Goal: Information Seeking & Learning: Learn about a topic

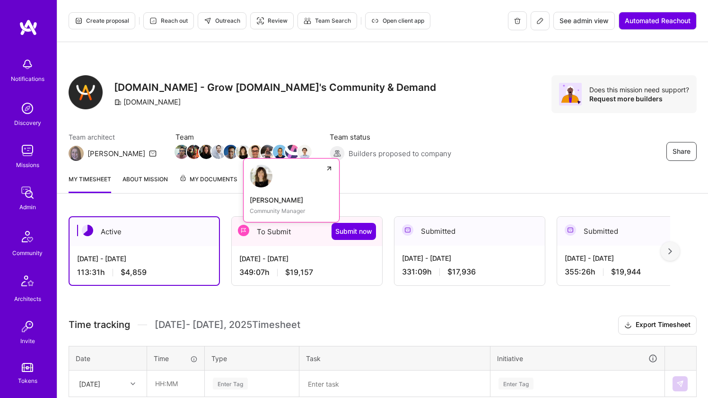
scroll to position [2, 0]
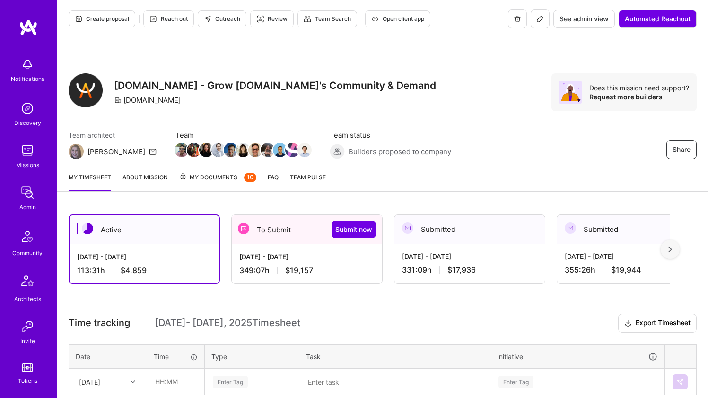
click at [173, 219] on div "Active" at bounding box center [144, 229] width 149 height 29
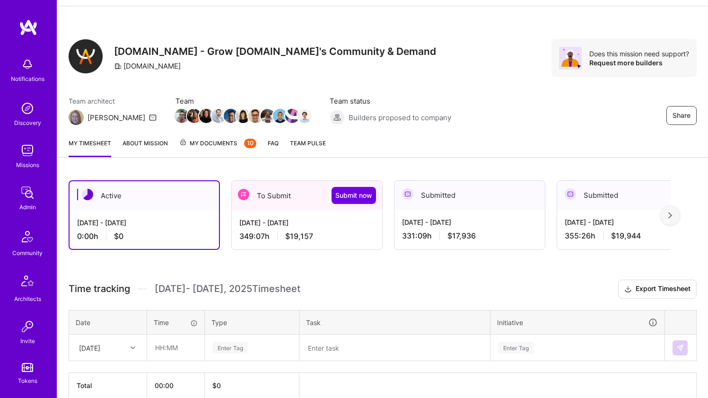
click at [123, 349] on div "[DATE]" at bounding box center [108, 347] width 77 height 25
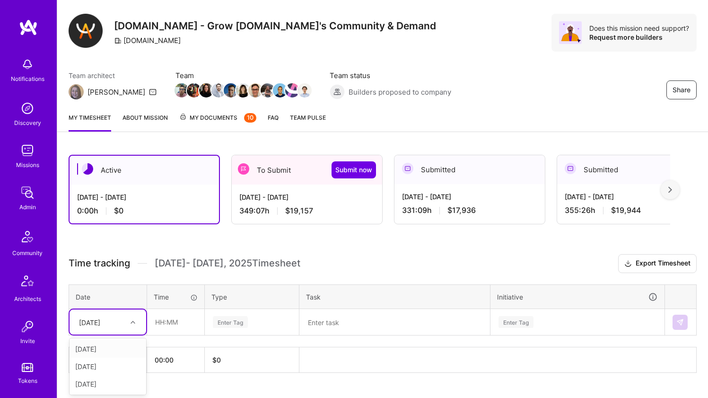
scroll to position [62, 0]
click at [117, 370] on div "[DATE]" at bounding box center [108, 366] width 77 height 18
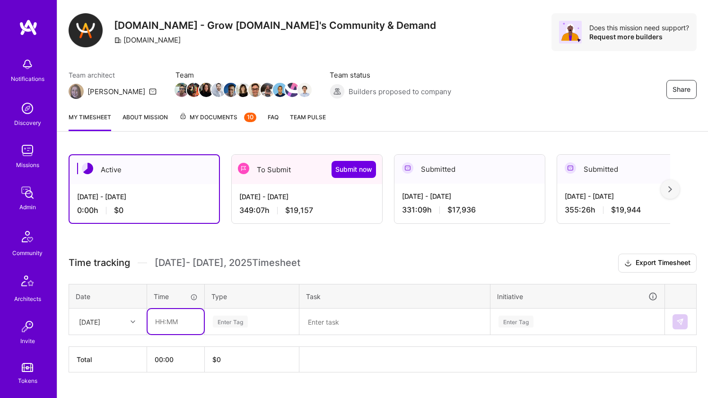
click at [173, 323] on input "text" at bounding box center [176, 321] width 56 height 25
type input "03:00"
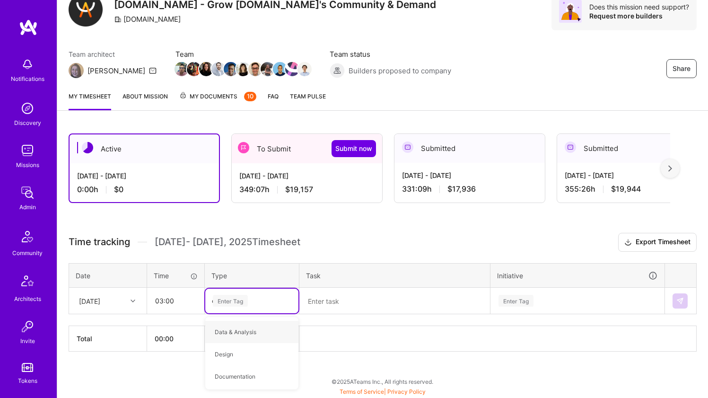
type input "oth"
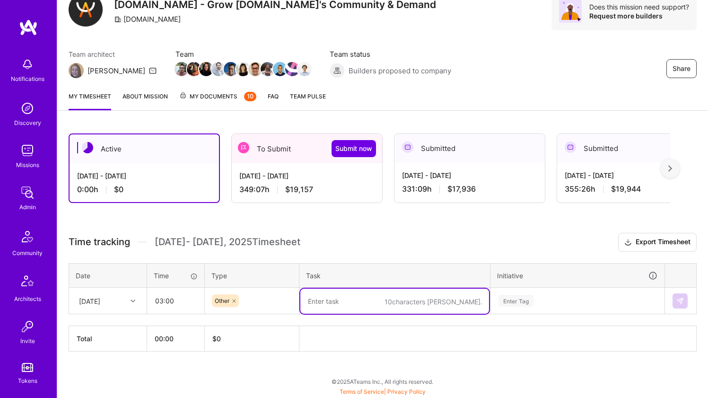
paste textarea "Scrub Scrub Scrub"
type textarea "Scrub Scrub Scrub"
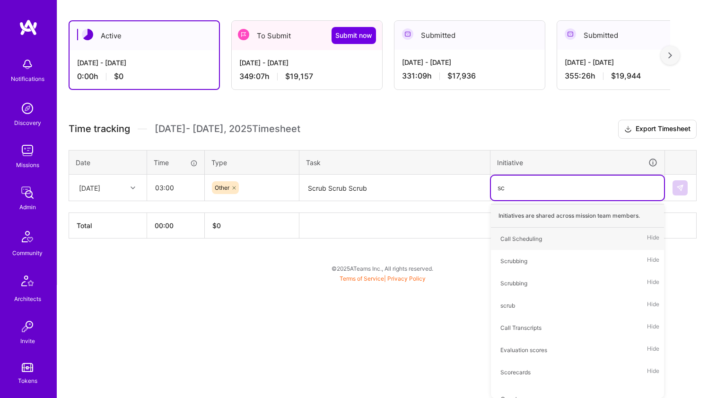
type input "scr"
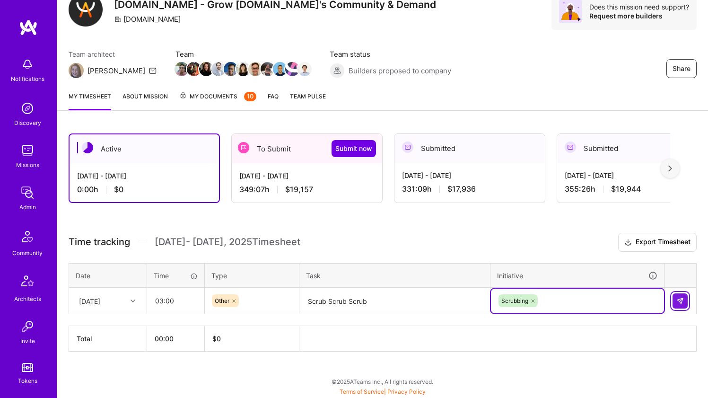
click at [675, 302] on button at bounding box center [680, 300] width 15 height 15
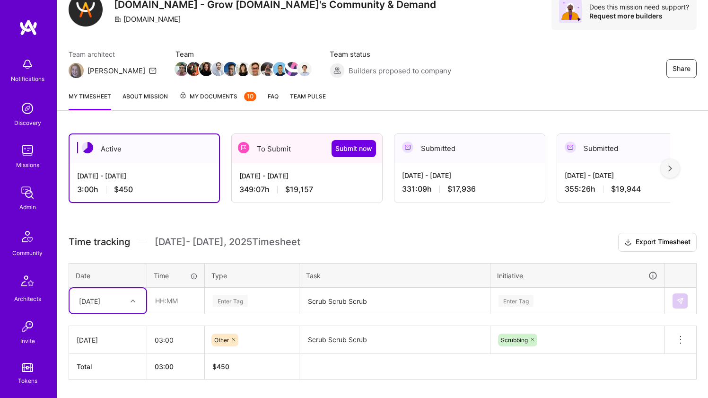
scroll to position [102, 0]
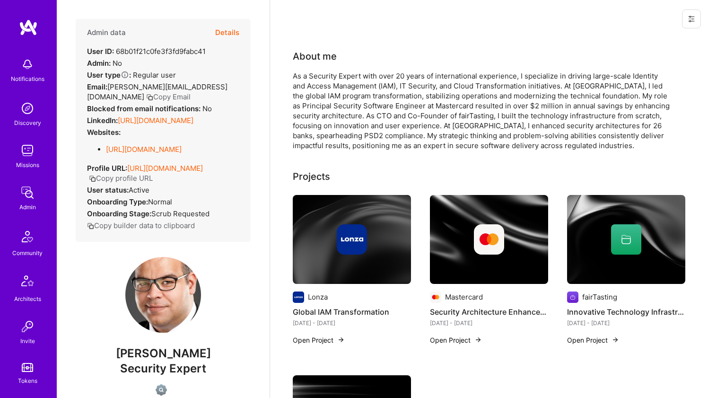
click at [140, 154] on link "https://borealis-it.com" at bounding box center [144, 149] width 76 height 9
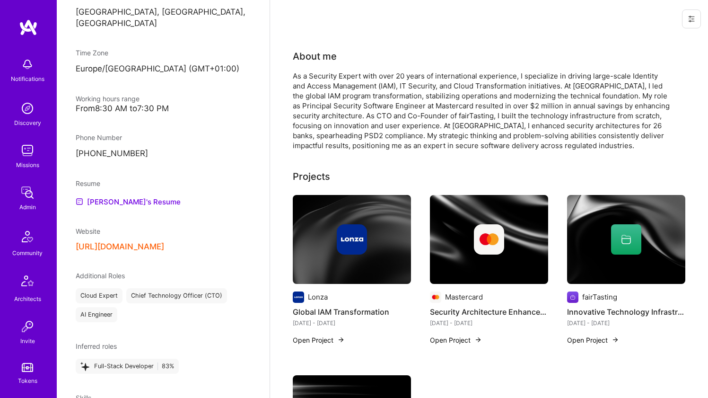
scroll to position [566, 0]
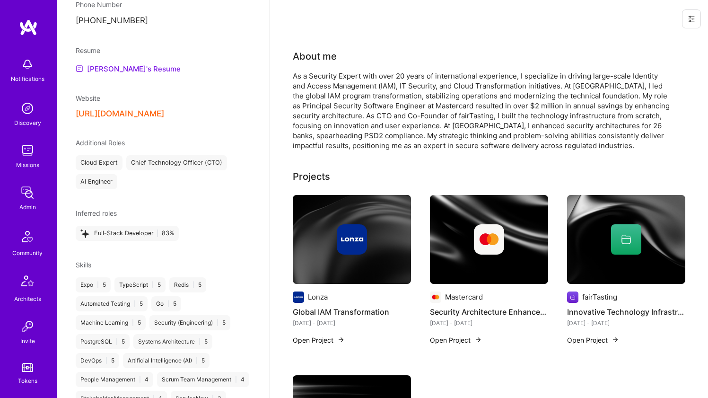
click at [116, 74] on link "Peter's Resume" at bounding box center [128, 68] width 105 height 11
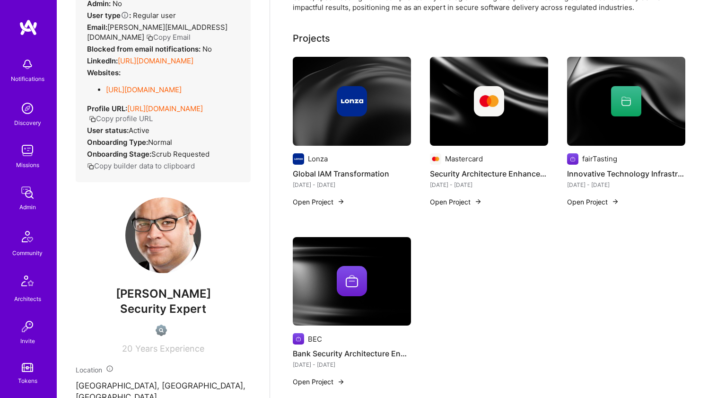
scroll to position [0, 0]
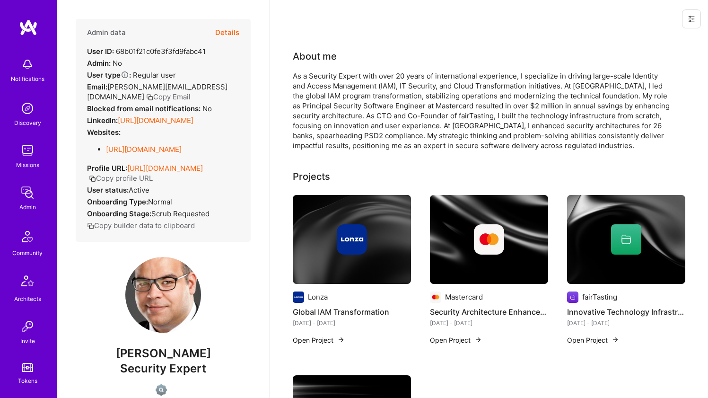
click at [315, 81] on div "As a Security Expert with over 20 years of international experience, I speciali…" at bounding box center [482, 110] width 378 height 79
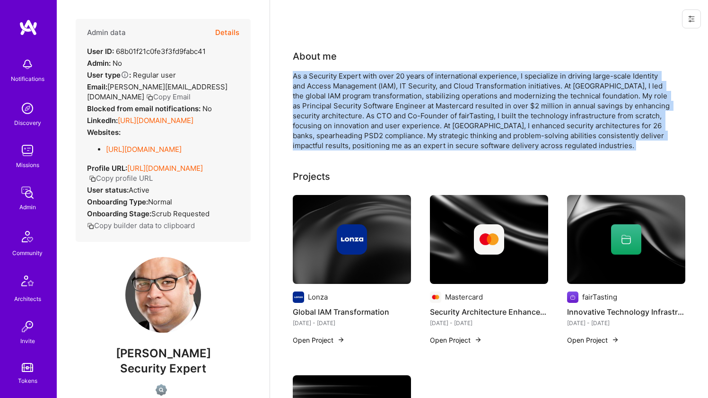
click at [315, 81] on div "As a Security Expert with over 20 years of international experience, I speciali…" at bounding box center [482, 110] width 378 height 79
click at [355, 128] on div "As a Security Expert with over 20 years of international experience, I speciali…" at bounding box center [482, 110] width 378 height 79
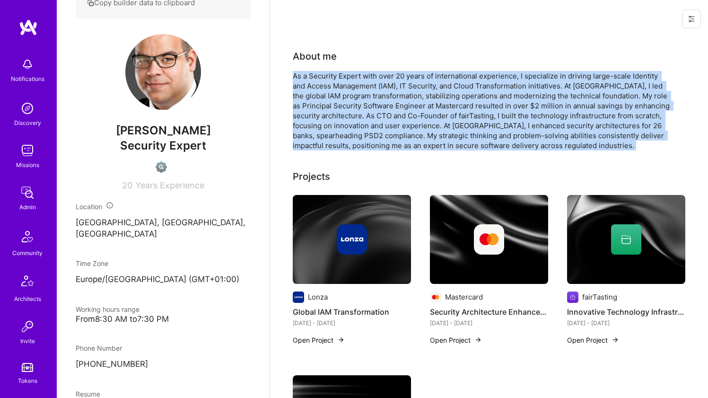
scroll to position [384, 0]
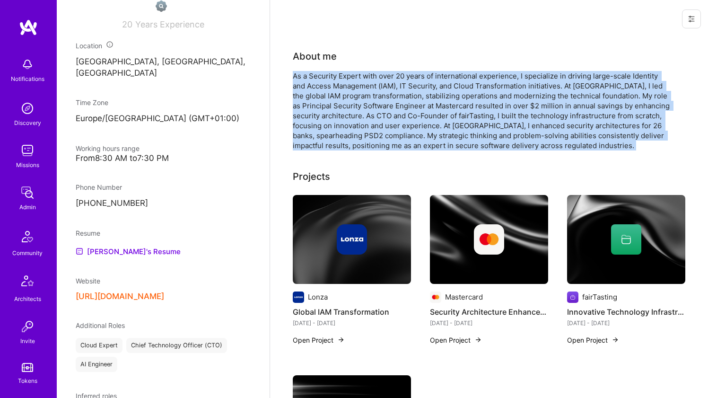
click at [330, 102] on div "As a Security Expert with over 20 years of international experience, I speciali…" at bounding box center [482, 110] width 378 height 79
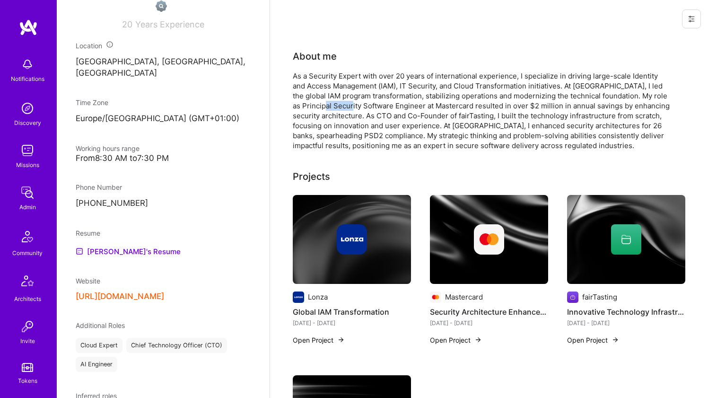
click at [330, 102] on div "As a Security Expert with over 20 years of international experience, I speciali…" at bounding box center [482, 110] width 378 height 79
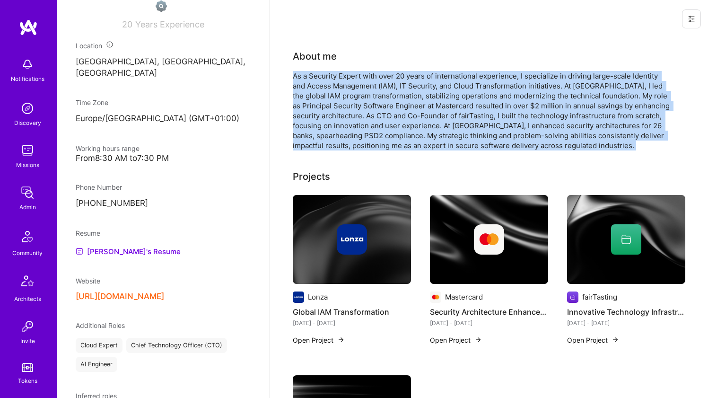
click at [330, 102] on div "As a Security Expert with over 20 years of international experience, I speciali…" at bounding box center [482, 110] width 378 height 79
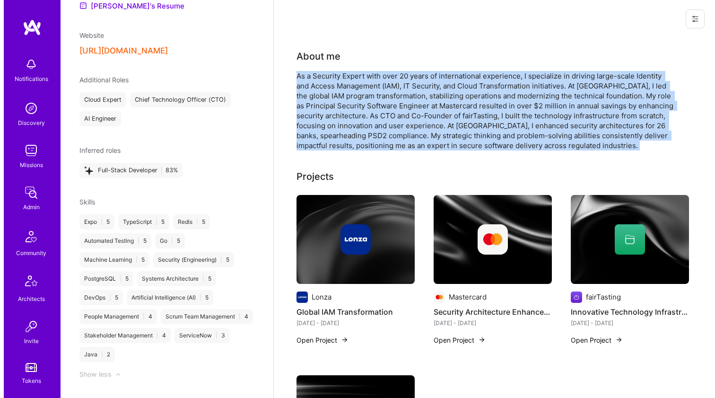
scroll to position [632, 0]
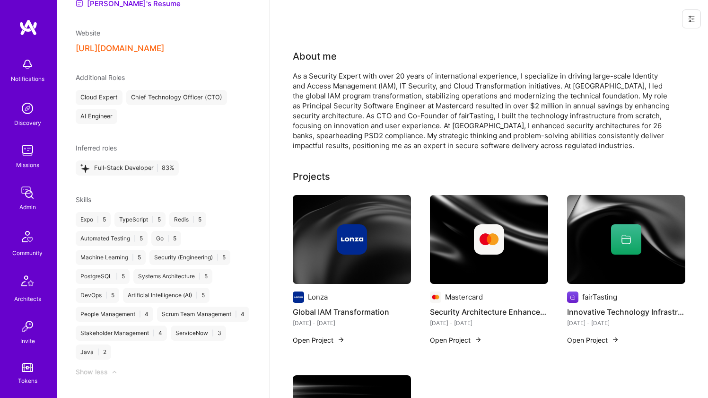
click at [460, 238] on div at bounding box center [489, 239] width 118 height 30
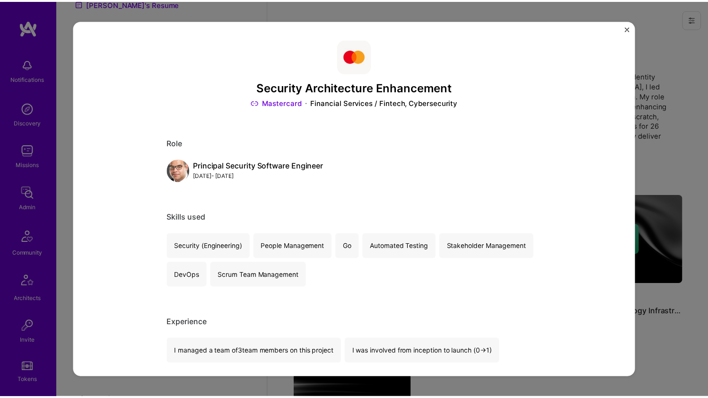
scroll to position [232, 0]
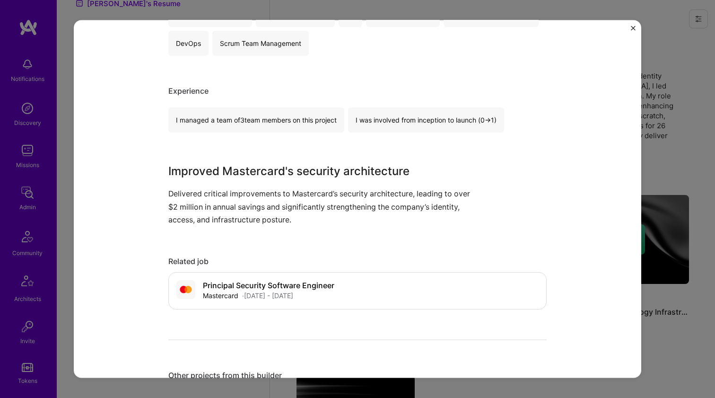
click at [646, 143] on div "Security Architecture Enhancement Mastercard Financial Services / Fintech, Cybe…" at bounding box center [357, 199] width 715 height 398
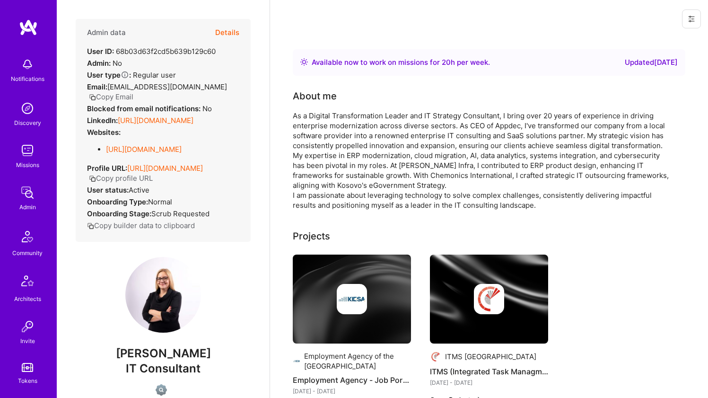
click at [149, 154] on link "https://www.appdec.com/" at bounding box center [144, 149] width 76 height 9
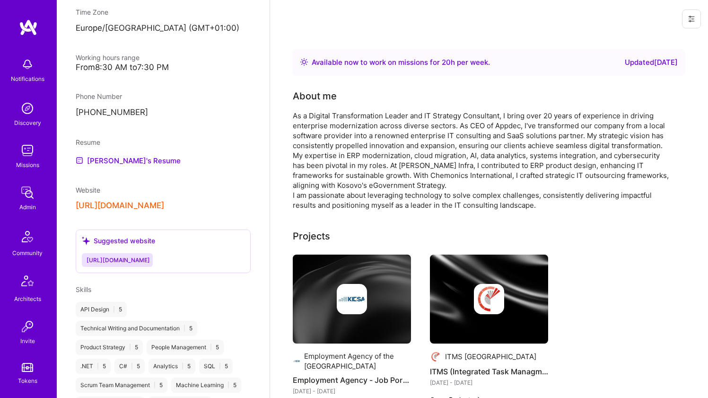
scroll to position [418, 0]
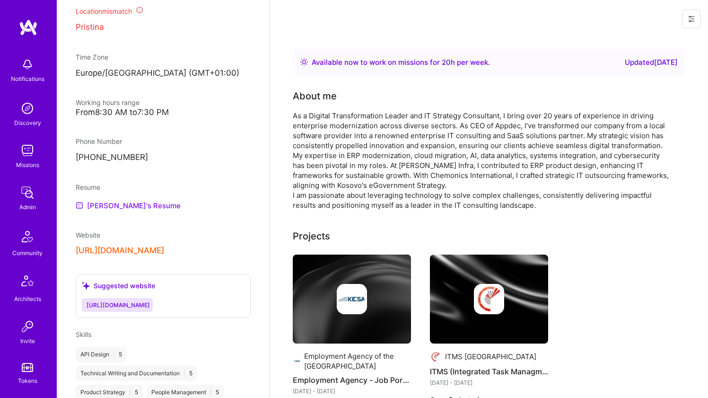
click at [118, 211] on link "Zana's Resume" at bounding box center [128, 205] width 105 height 11
click at [370, 138] on div "As a Digital Transformation Leader and IT Strategy Consultant, I bring over 20 …" at bounding box center [482, 160] width 378 height 99
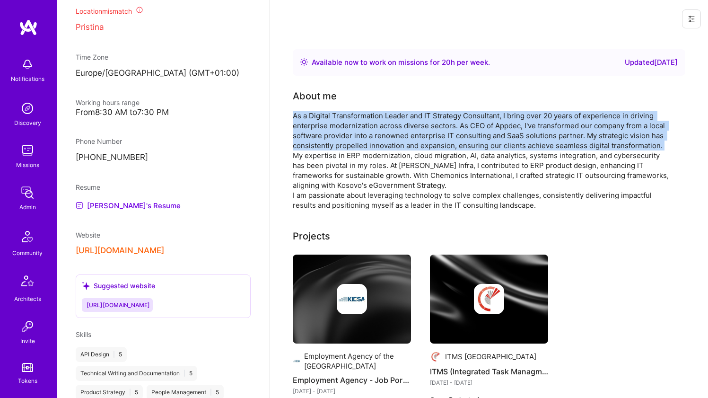
click at [370, 138] on div "As a Digital Transformation Leader and IT Strategy Consultant, I bring over 20 …" at bounding box center [482, 160] width 378 height 99
click at [369, 138] on div "As a Digital Transformation Leader and IT Strategy Consultant, I bring over 20 …" at bounding box center [482, 160] width 378 height 99
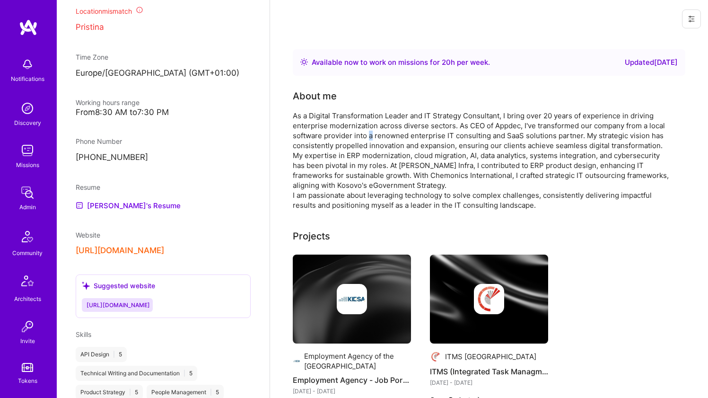
click at [369, 138] on div "As a Digital Transformation Leader and IT Strategy Consultant, I bring over 20 …" at bounding box center [482, 160] width 378 height 99
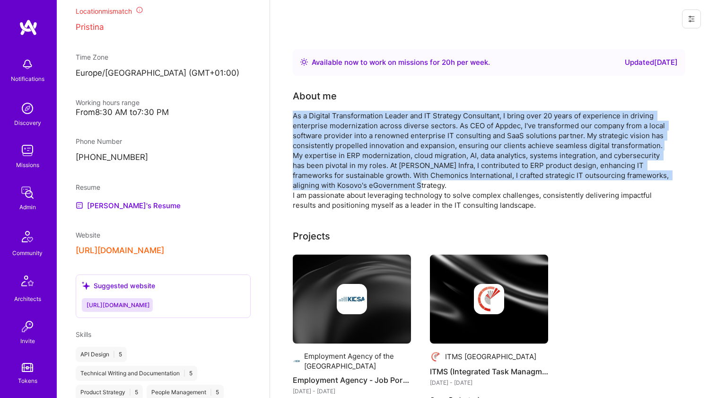
drag, startPoint x: 369, startPoint y: 138, endPoint x: 354, endPoint y: 168, distance: 33.6
click at [354, 168] on div "As a Digital Transformation Leader and IT Strategy Consultant, I bring over 20 …" at bounding box center [482, 160] width 378 height 99
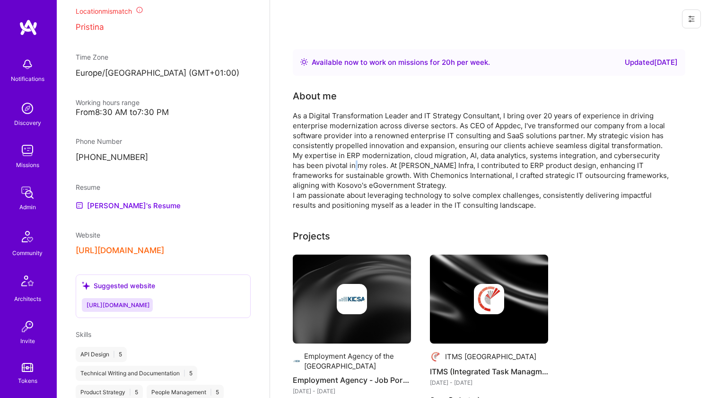
click at [354, 168] on div "As a Digital Transformation Leader and IT Strategy Consultant, I bring over 20 …" at bounding box center [482, 160] width 378 height 99
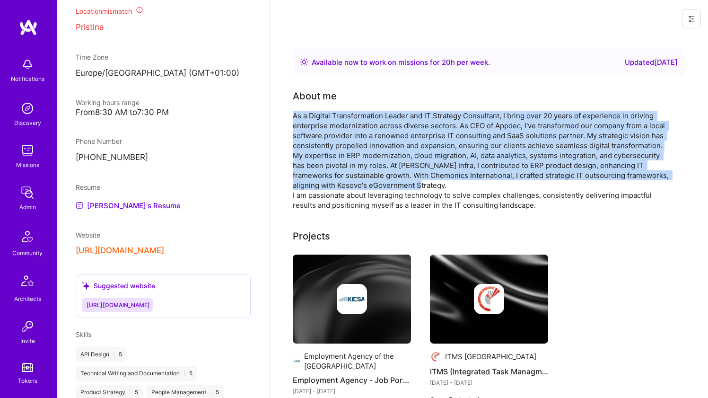
drag, startPoint x: 354, startPoint y: 168, endPoint x: 361, endPoint y: 140, distance: 29.3
click at [361, 140] on div "As a Digital Transformation Leader and IT Strategy Consultant, I bring over 20 …" at bounding box center [482, 160] width 378 height 99
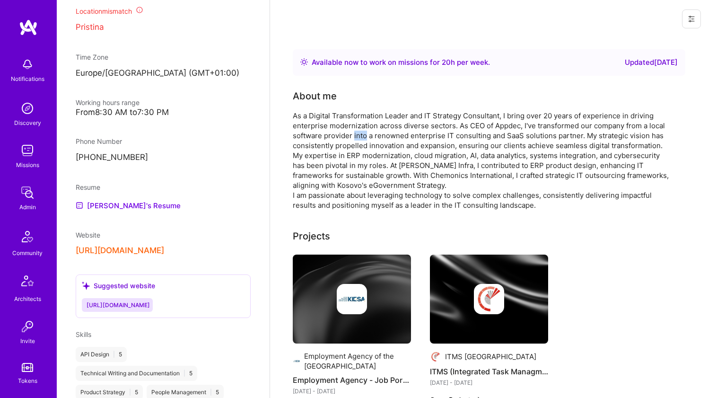
click at [361, 140] on div "As a Digital Transformation Leader and IT Strategy Consultant, I bring over 20 …" at bounding box center [482, 160] width 378 height 99
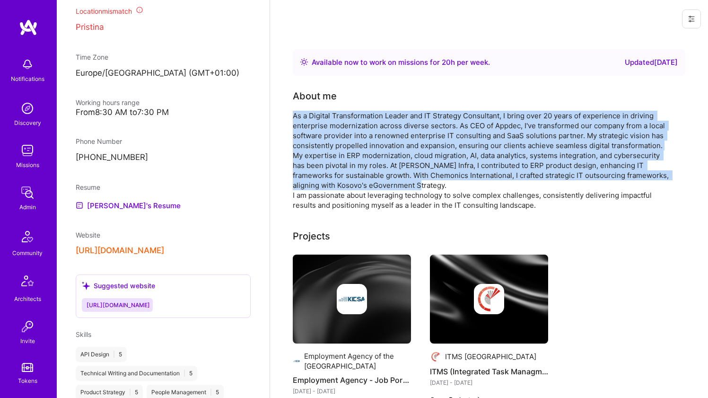
drag, startPoint x: 361, startPoint y: 140, endPoint x: 349, endPoint y: 176, distance: 37.9
click at [349, 176] on div "As a Digital Transformation Leader and IT Strategy Consultant, I bring over 20 …" at bounding box center [482, 160] width 378 height 99
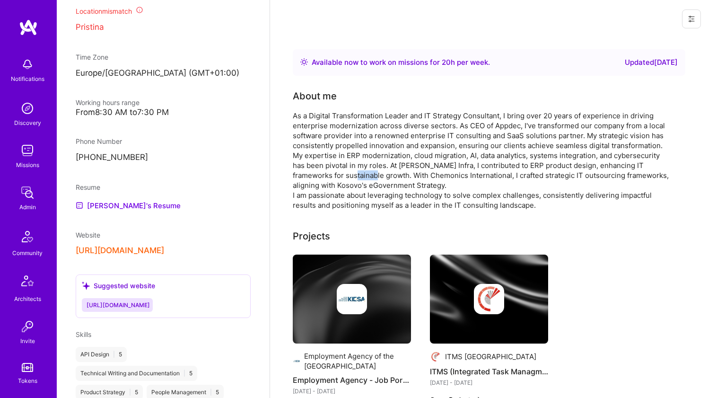
click at [349, 176] on div "As a Digital Transformation Leader and IT Strategy Consultant, I bring over 20 …" at bounding box center [482, 160] width 378 height 99
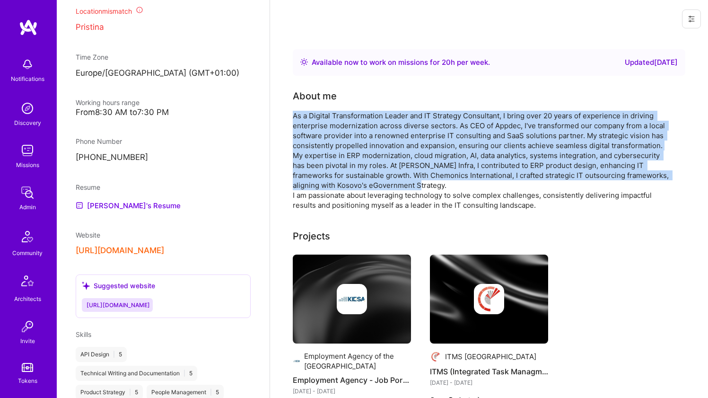
drag, startPoint x: 349, startPoint y: 176, endPoint x: 366, endPoint y: 134, distance: 45.0
click at [366, 134] on div "As a Digital Transformation Leader and IT Strategy Consultant, I bring over 20 …" at bounding box center [482, 160] width 378 height 99
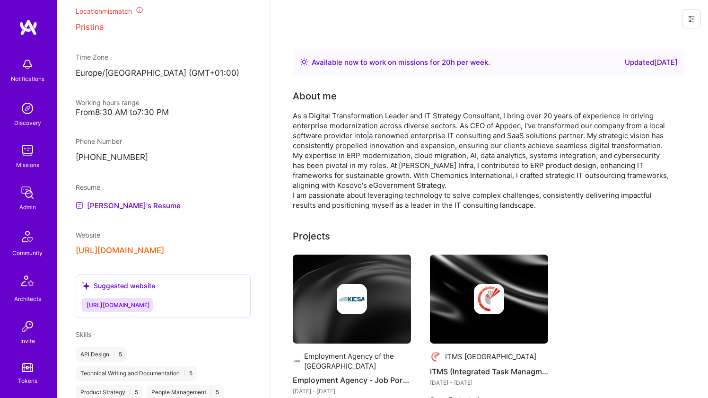
click at [366, 134] on div "As a Digital Transformation Leader and IT Strategy Consultant, I bring over 20 …" at bounding box center [482, 160] width 378 height 99
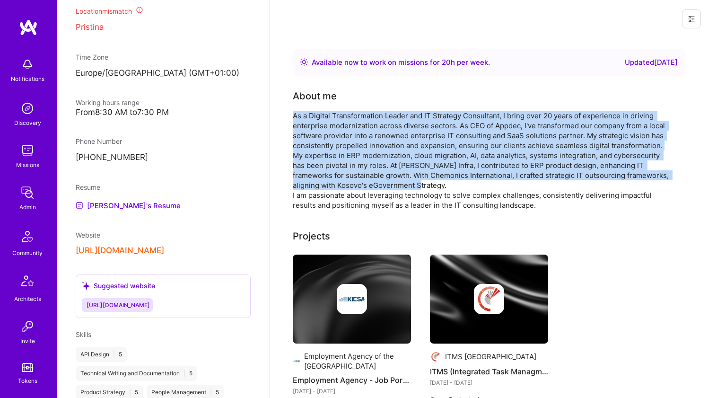
drag, startPoint x: 366, startPoint y: 134, endPoint x: 351, endPoint y: 186, distance: 54.7
click at [351, 186] on div "As a Digital Transformation Leader and IT Strategy Consultant, I bring over 20 …" at bounding box center [482, 160] width 378 height 99
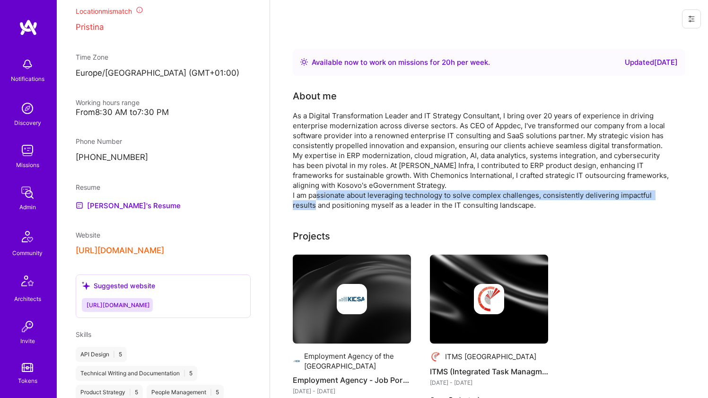
click at [345, 200] on div "As a Digital Transformation Leader and IT Strategy Consultant, I bring over 20 …" at bounding box center [482, 160] width 378 height 99
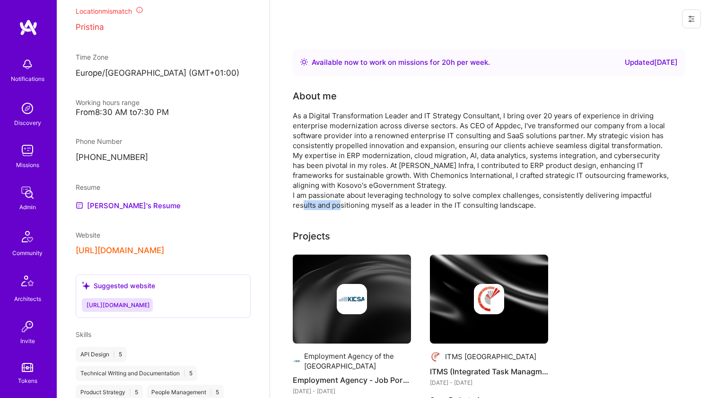
click at [345, 200] on div "As a Digital Transformation Leader and IT Strategy Consultant, I bring over 20 …" at bounding box center [482, 160] width 378 height 99
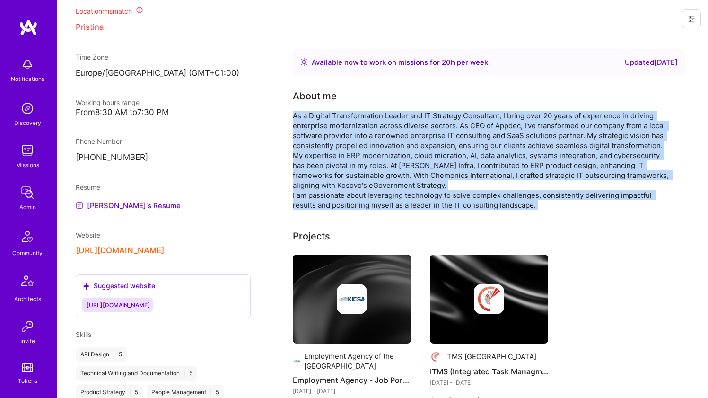
drag, startPoint x: 345, startPoint y: 200, endPoint x: 357, endPoint y: 145, distance: 56.1
click at [357, 145] on div "As a Digital Transformation Leader and IT Strategy Consultant, I bring over 20 …" at bounding box center [482, 160] width 378 height 99
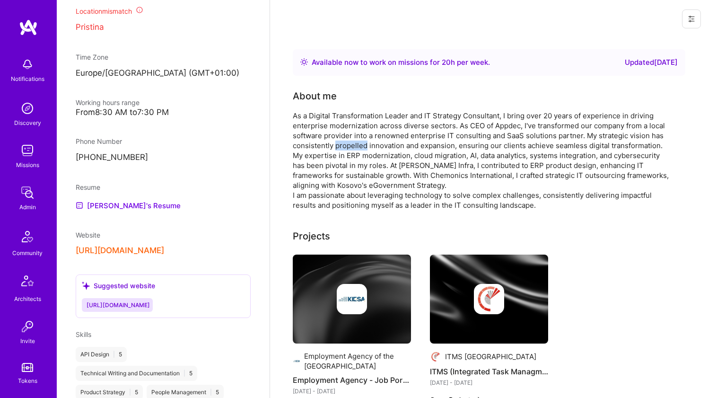
click at [357, 145] on div "As a Digital Transformation Leader and IT Strategy Consultant, I bring over 20 …" at bounding box center [482, 160] width 378 height 99
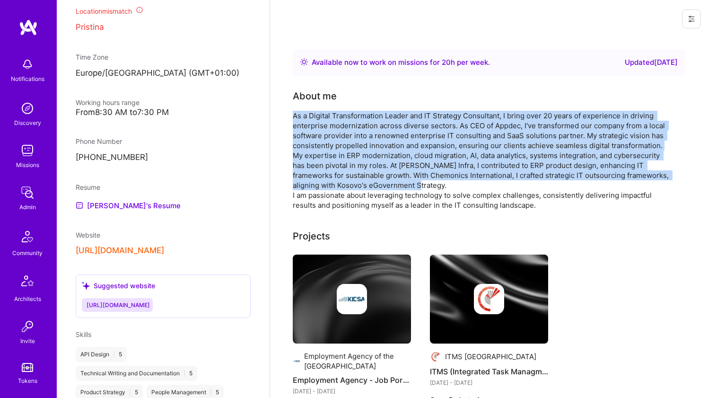
drag, startPoint x: 357, startPoint y: 145, endPoint x: 339, endPoint y: 188, distance: 46.8
click at [339, 188] on div "As a Digital Transformation Leader and IT Strategy Consultant, I bring over 20 …" at bounding box center [482, 160] width 378 height 99
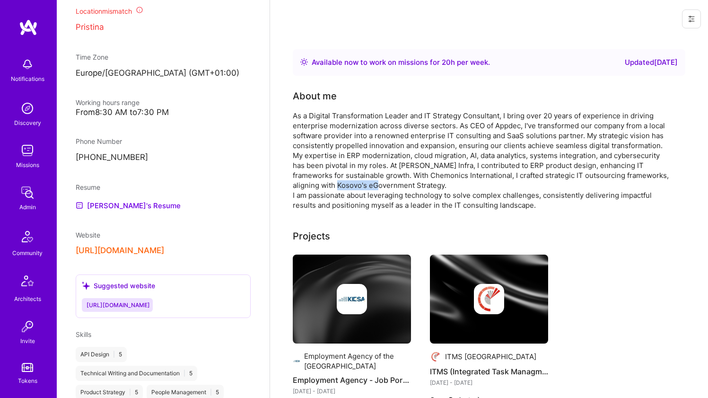
click at [339, 188] on div "As a Digital Transformation Leader and IT Strategy Consultant, I bring over 20 …" at bounding box center [482, 160] width 378 height 99
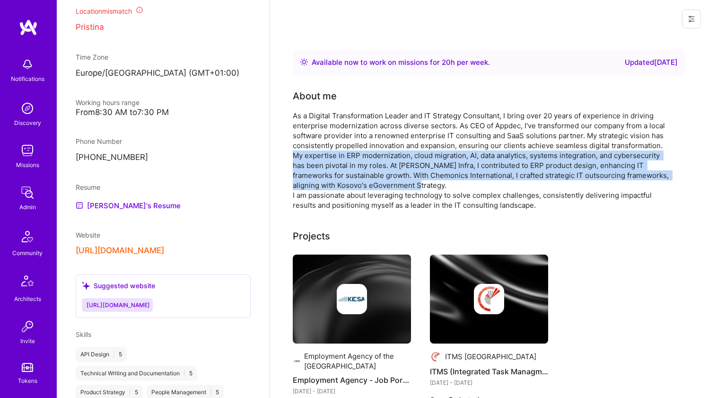
click at [339, 188] on div "As a Digital Transformation Leader and IT Strategy Consultant, I bring over 20 …" at bounding box center [482, 160] width 378 height 99
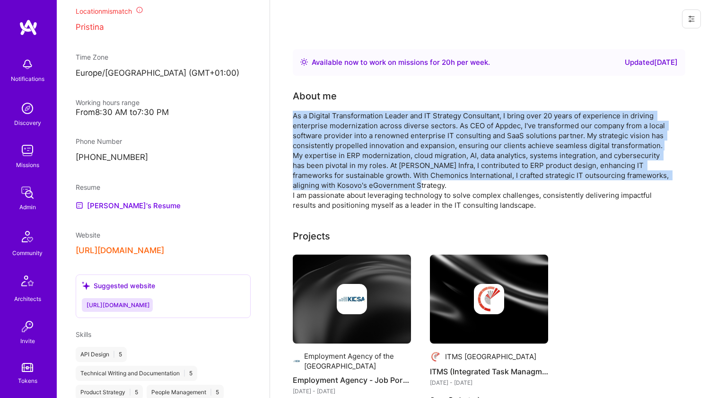
drag, startPoint x: 339, startPoint y: 188, endPoint x: 353, endPoint y: 137, distance: 52.6
click at [353, 137] on div "As a Digital Transformation Leader and IT Strategy Consultant, I bring over 20 …" at bounding box center [482, 160] width 378 height 99
click at [354, 137] on div "As a Digital Transformation Leader and IT Strategy Consultant, I bring over 20 …" at bounding box center [482, 160] width 378 height 99
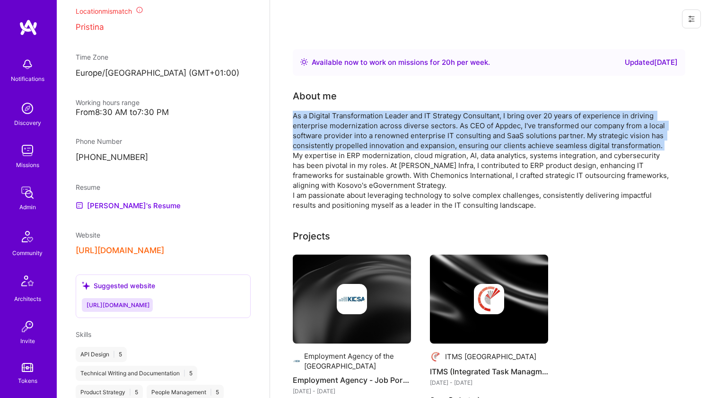
click at [354, 137] on div "As a Digital Transformation Leader and IT Strategy Consultant, I bring over 20 …" at bounding box center [482, 160] width 378 height 99
click at [353, 137] on div "As a Digital Transformation Leader and IT Strategy Consultant, I bring over 20 …" at bounding box center [482, 160] width 378 height 99
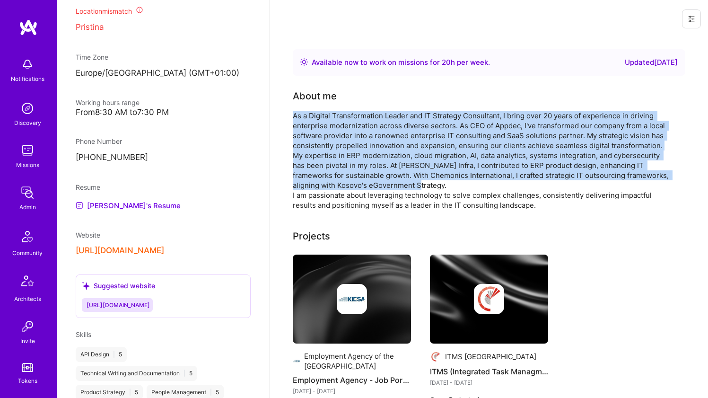
drag, startPoint x: 353, startPoint y: 137, endPoint x: 335, endPoint y: 179, distance: 45.5
click at [335, 179] on div "As a Digital Transformation Leader and IT Strategy Consultant, I bring over 20 …" at bounding box center [482, 160] width 378 height 99
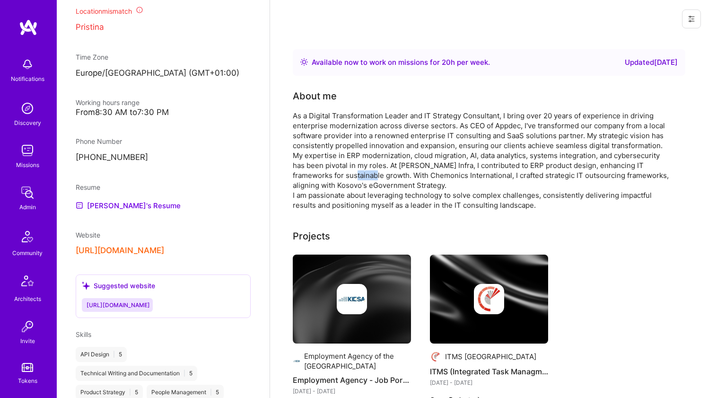
click at [335, 179] on div "As a Digital Transformation Leader and IT Strategy Consultant, I bring over 20 …" at bounding box center [482, 160] width 378 height 99
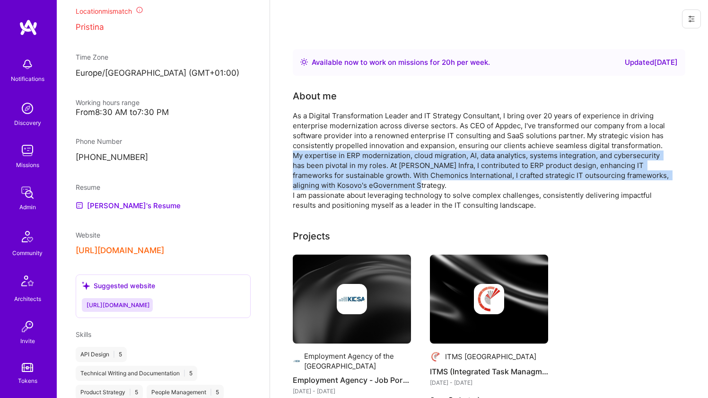
click at [334, 179] on div "As a Digital Transformation Leader and IT Strategy Consultant, I bring over 20 …" at bounding box center [482, 160] width 378 height 99
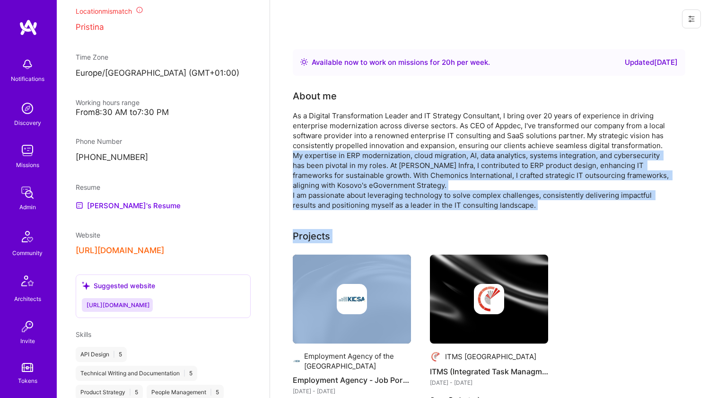
drag, startPoint x: 334, startPoint y: 179, endPoint x: 322, endPoint y: 212, distance: 35.8
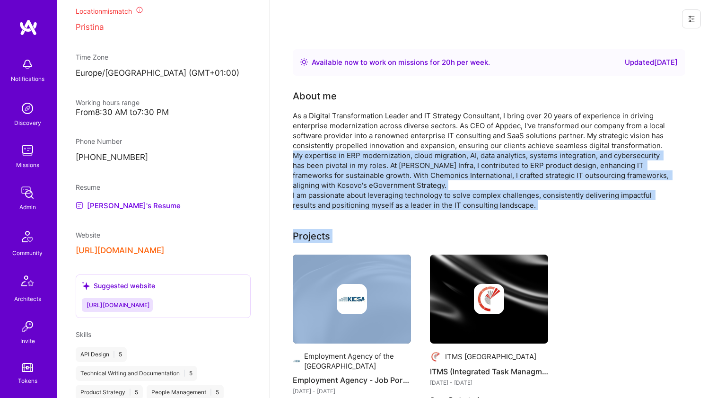
drag, startPoint x: 322, startPoint y: 212, endPoint x: 343, endPoint y: 147, distance: 67.9
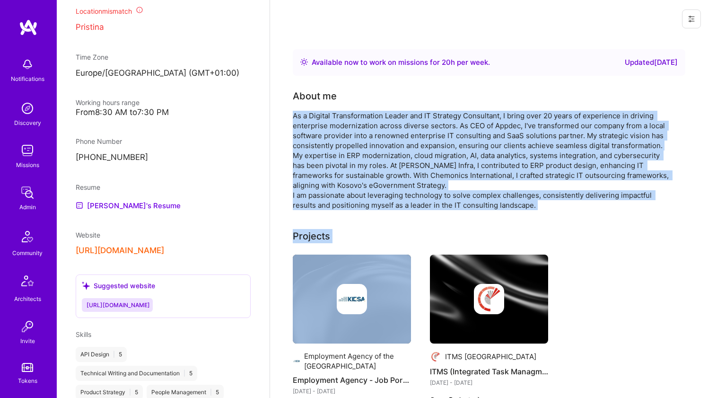
click at [343, 147] on div "As a Digital Transformation Leader and IT Strategy Consultant, I bring over 20 …" at bounding box center [482, 160] width 378 height 99
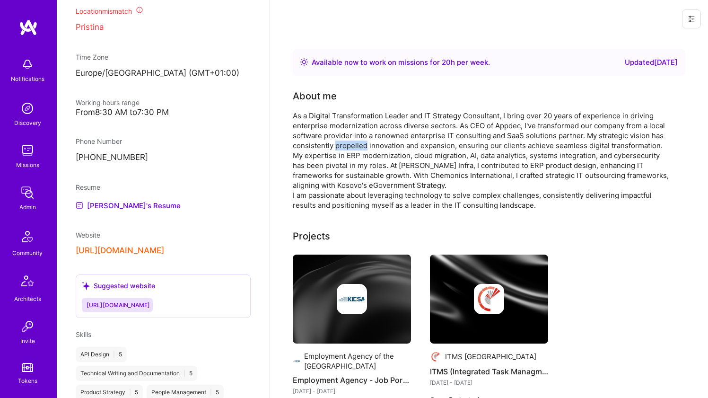
click at [343, 147] on div "As a Digital Transformation Leader and IT Strategy Consultant, I bring over 20 …" at bounding box center [482, 160] width 378 height 99
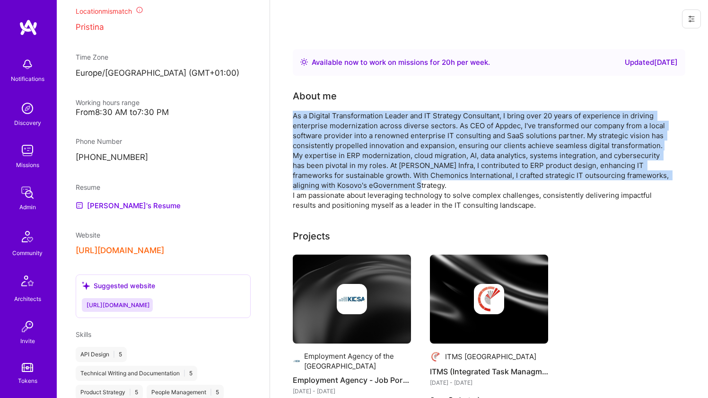
drag, startPoint x: 343, startPoint y: 147, endPoint x: 334, endPoint y: 173, distance: 26.9
click at [334, 173] on div "As a Digital Transformation Leader and IT Strategy Consultant, I bring over 20 …" at bounding box center [482, 160] width 378 height 99
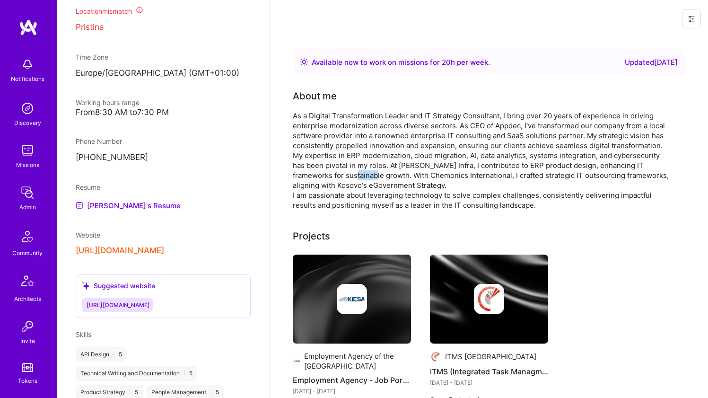
click at [334, 173] on div "As a Digital Transformation Leader and IT Strategy Consultant, I bring over 20 …" at bounding box center [482, 160] width 378 height 99
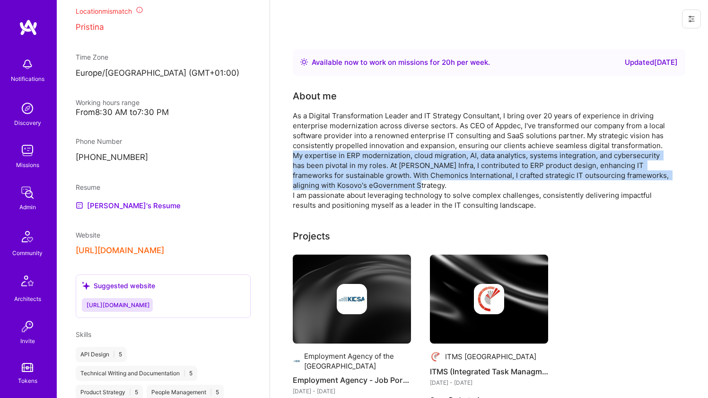
click at [334, 173] on div "As a Digital Transformation Leader and IT Strategy Consultant, I bring over 20 …" at bounding box center [482, 160] width 378 height 99
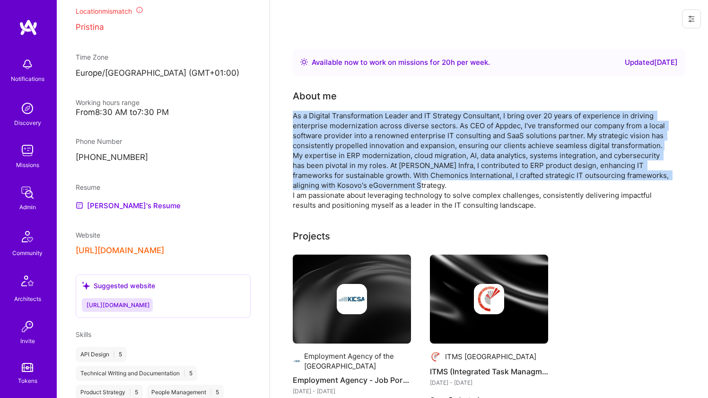
drag, startPoint x: 334, startPoint y: 173, endPoint x: 344, endPoint y: 145, distance: 29.6
click at [344, 145] on div "As a Digital Transformation Leader and IT Strategy Consultant, I bring over 20 …" at bounding box center [482, 160] width 378 height 99
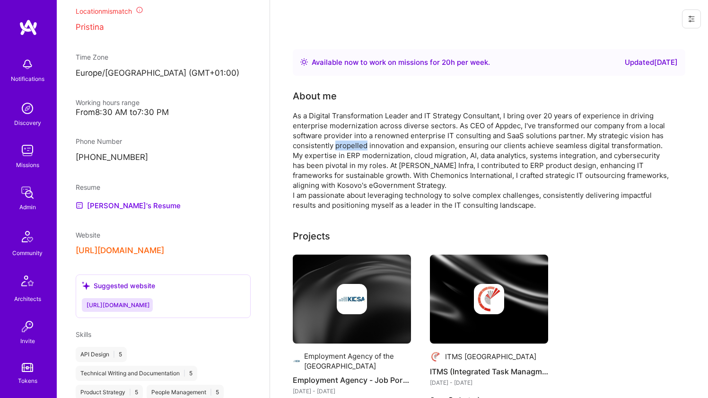
click at [344, 145] on div "As a Digital Transformation Leader and IT Strategy Consultant, I bring over 20 …" at bounding box center [482, 160] width 378 height 99
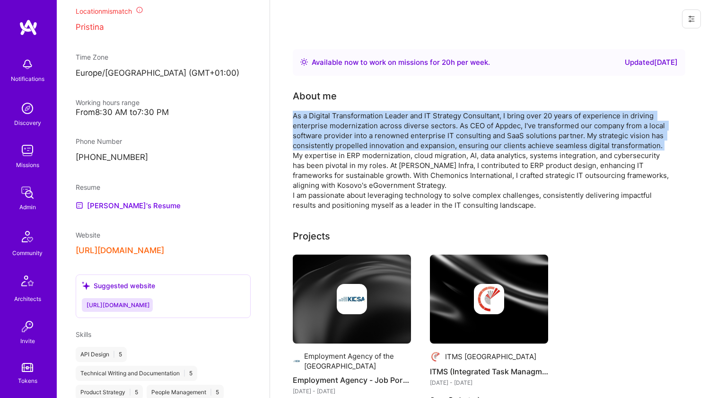
click at [344, 145] on div "As a Digital Transformation Leader and IT Strategy Consultant, I bring over 20 …" at bounding box center [482, 160] width 378 height 99
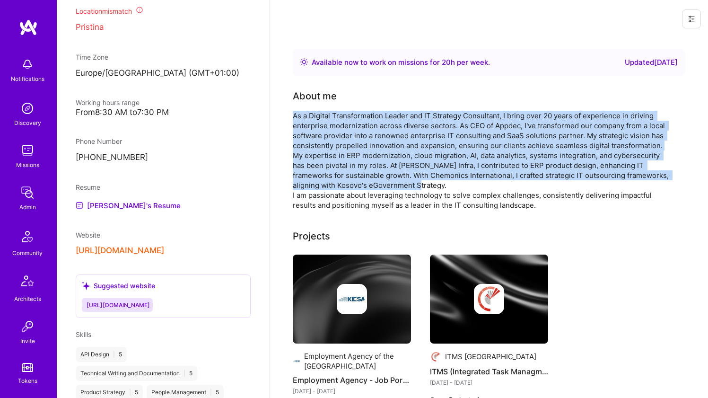
drag, startPoint x: 344, startPoint y: 145, endPoint x: 334, endPoint y: 180, distance: 36.8
click at [334, 180] on div "As a Digital Transformation Leader and IT Strategy Consultant, I bring over 20 …" at bounding box center [482, 160] width 378 height 99
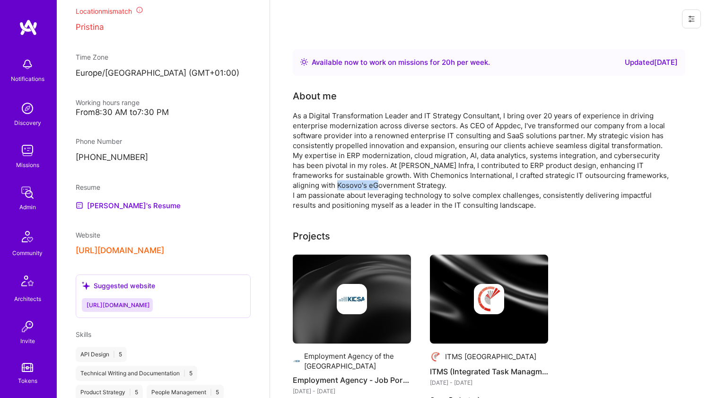
click at [334, 180] on div "As a Digital Transformation Leader and IT Strategy Consultant, I bring over 20 …" at bounding box center [482, 160] width 378 height 99
click at [334, 179] on div "As a Digital Transformation Leader and IT Strategy Consultant, I bring over 20 …" at bounding box center [482, 160] width 378 height 99
click at [359, 136] on div "As a Digital Transformation Leader and IT Strategy Consultant, I bring over 20 …" at bounding box center [482, 160] width 378 height 99
click at [360, 135] on div "As a Digital Transformation Leader and IT Strategy Consultant, I bring over 20 …" at bounding box center [482, 160] width 378 height 99
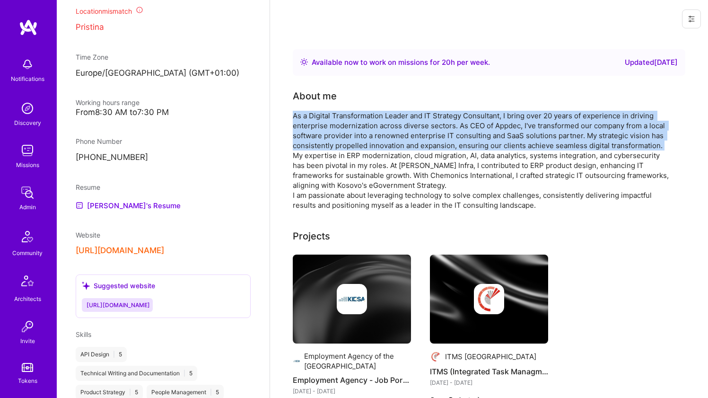
click at [360, 135] on div "As a Digital Transformation Leader and IT Strategy Consultant, I bring over 20 …" at bounding box center [482, 160] width 378 height 99
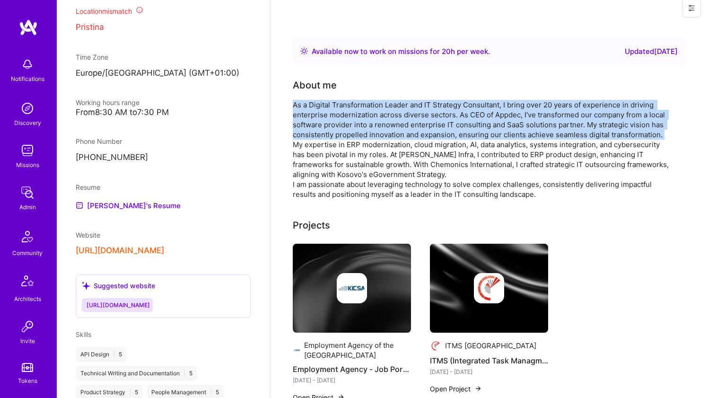
scroll to position [105, 0]
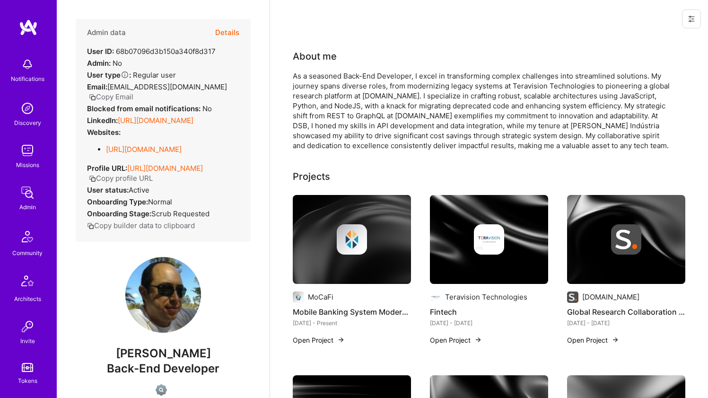
click at [155, 116] on link "https://linkedin.com/in/tiago-mendes-developer" at bounding box center [156, 120] width 76 height 9
click at [149, 145] on link "https://github.com/tetigo" at bounding box center [144, 149] width 76 height 9
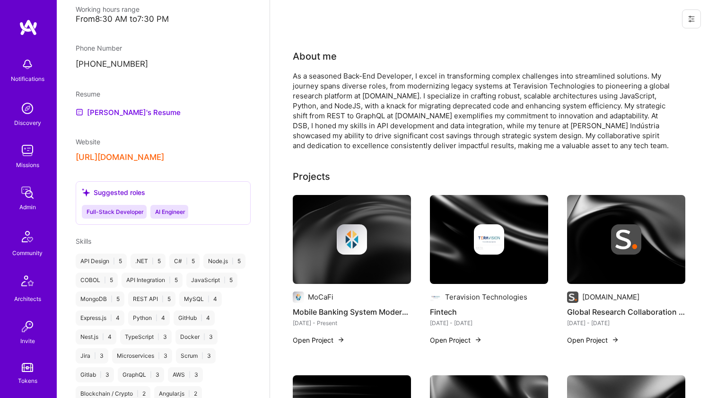
scroll to position [525, 0]
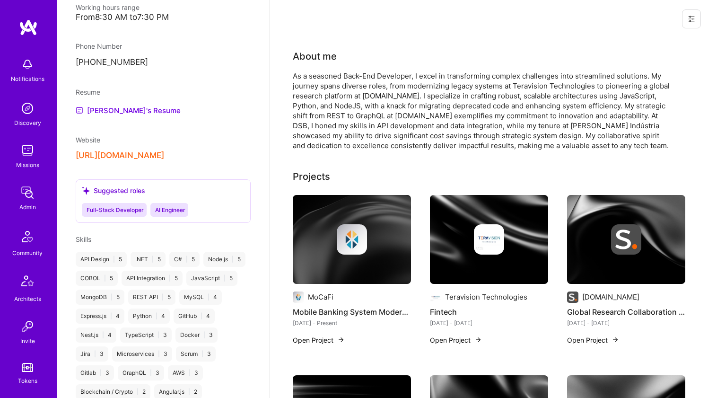
click at [160, 154] on button "https://github.com/tetigo" at bounding box center [120, 155] width 88 height 10
click at [321, 105] on div "As a seasoned Back-End Developer, I excel in transforming complex challenges in…" at bounding box center [482, 110] width 378 height 79
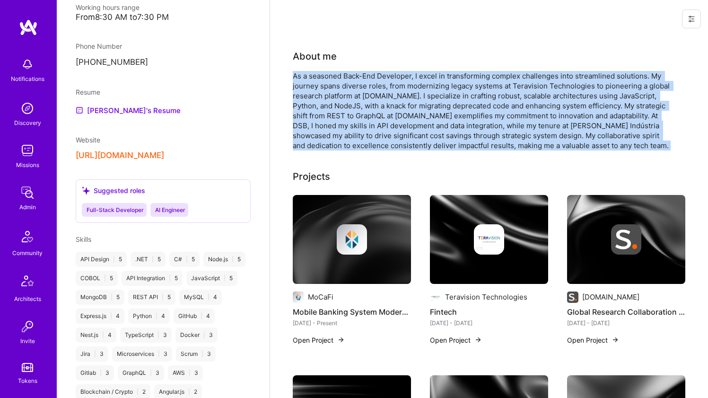
click at [321, 105] on div "As a seasoned Back-End Developer, I excel in transforming complex challenges in…" at bounding box center [482, 110] width 378 height 79
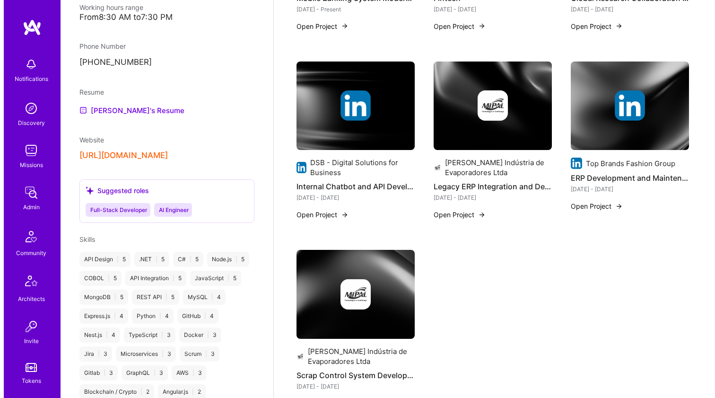
scroll to position [0, 0]
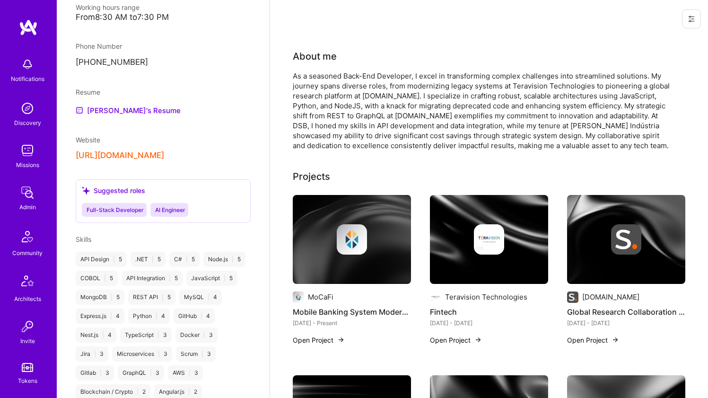
click at [329, 232] on div at bounding box center [352, 239] width 118 height 30
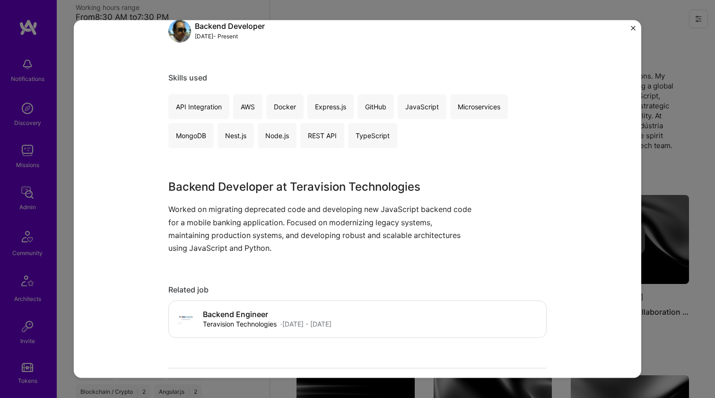
scroll to position [151, 0]
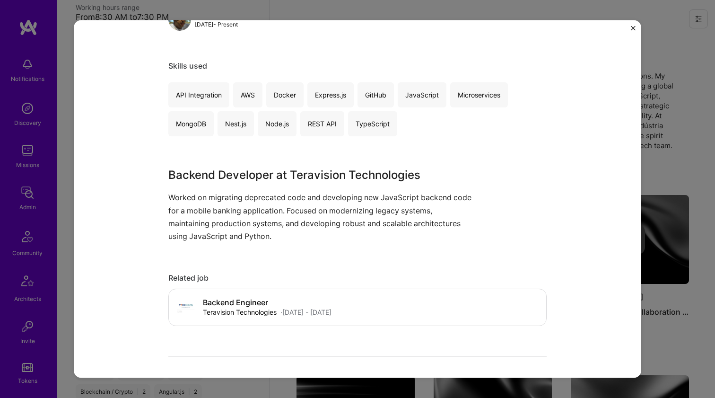
click at [284, 197] on p "Worked on migrating deprecated code and developing new JavaScript backend code …" at bounding box center [322, 217] width 308 height 52
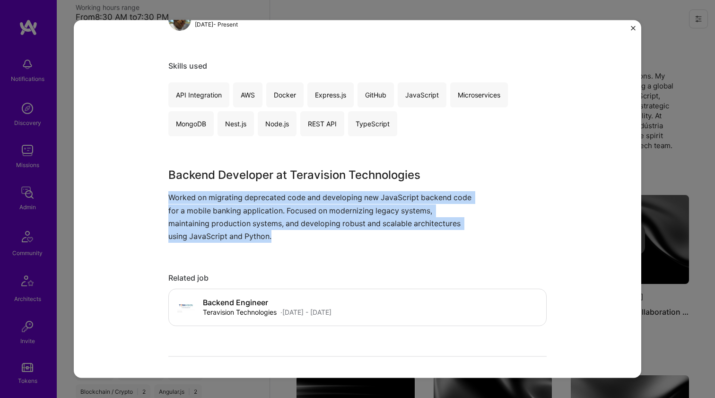
drag, startPoint x: 284, startPoint y: 197, endPoint x: 304, endPoint y: 169, distance: 33.6
click at [304, 169] on div "Backend Developer at Teravision Technologies Worked on migrating deprecated cod…" at bounding box center [322, 205] width 308 height 76
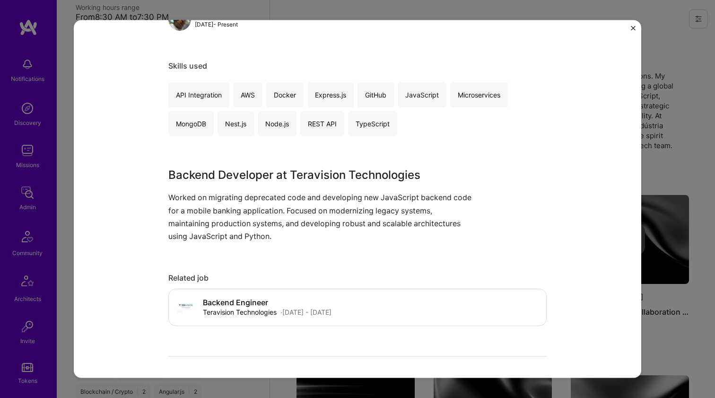
click at [304, 169] on h3 "Backend Developer at Teravision Technologies" at bounding box center [322, 175] width 308 height 17
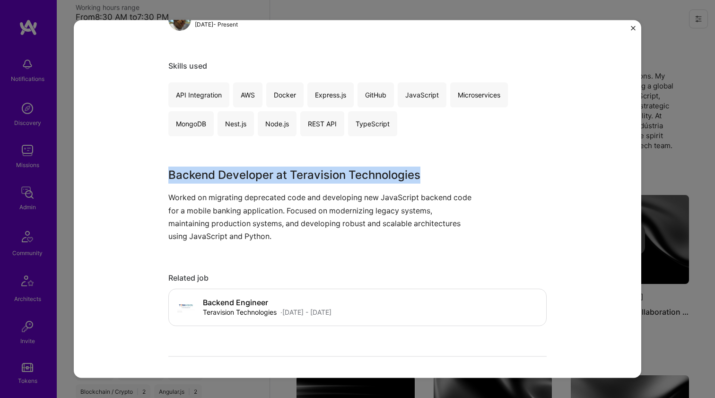
drag, startPoint x: 304, startPoint y: 169, endPoint x: 293, endPoint y: 219, distance: 50.4
click at [293, 219] on div "Backend Developer at Teravision Technologies Worked on migrating deprecated cod…" at bounding box center [322, 205] width 308 height 76
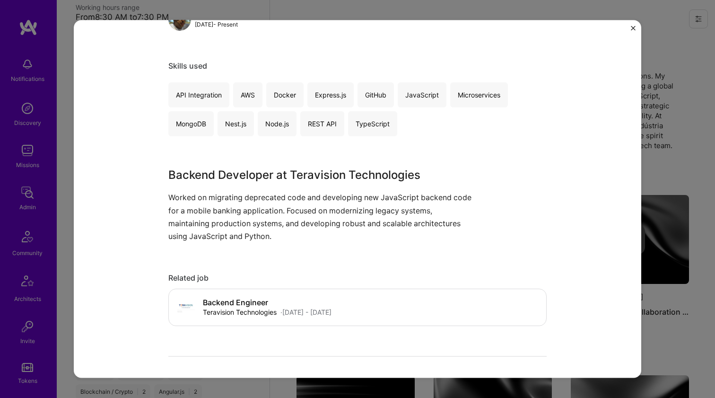
click at [292, 220] on p "Worked on migrating deprecated code and developing new JavaScript backend code …" at bounding box center [322, 217] width 308 height 52
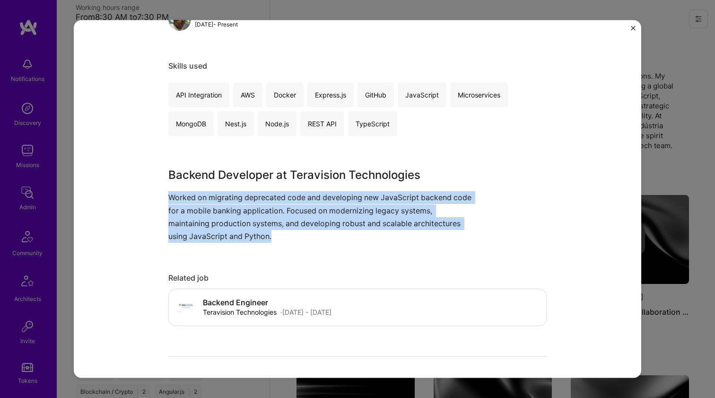
click at [292, 220] on p "Worked on migrating deprecated code and developing new JavaScript backend code …" at bounding box center [322, 217] width 308 height 52
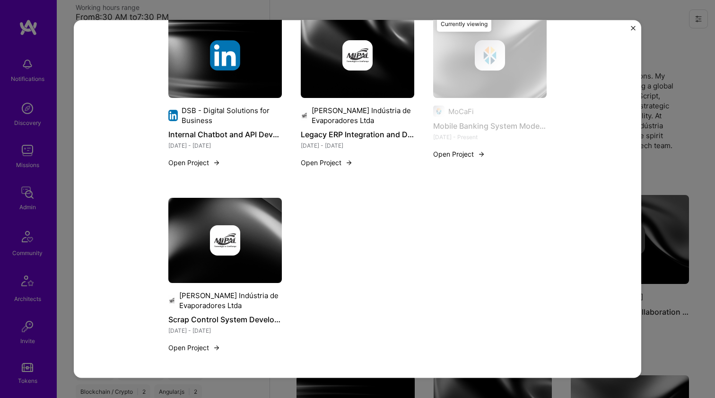
scroll to position [410, 0]
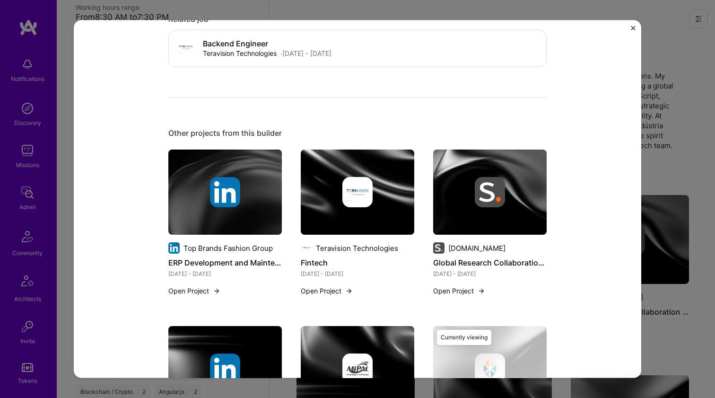
click at [343, 196] on img at bounding box center [358, 192] width 30 height 30
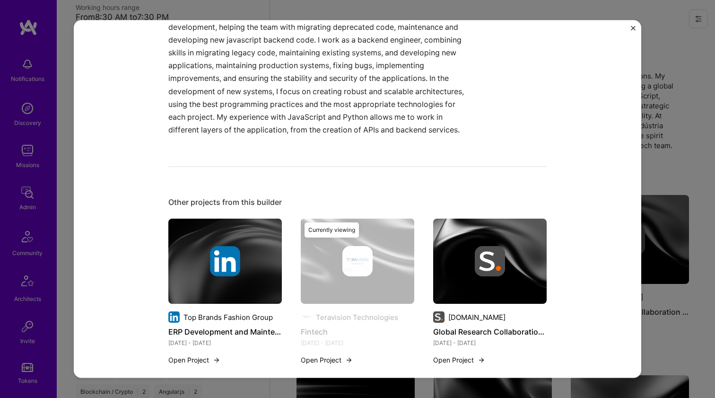
scroll to position [461, 0]
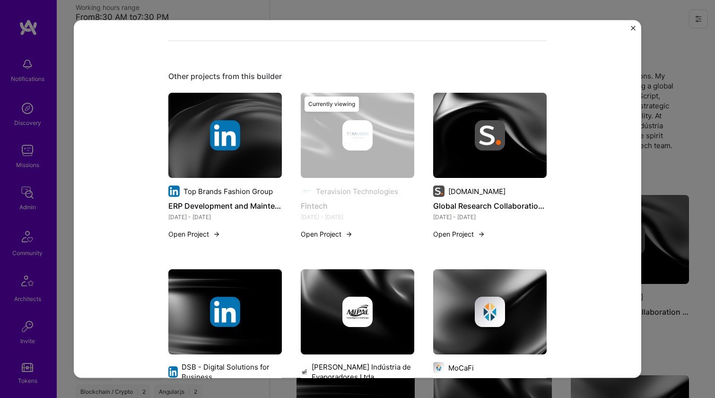
click at [435, 153] on img at bounding box center [490, 135] width 114 height 85
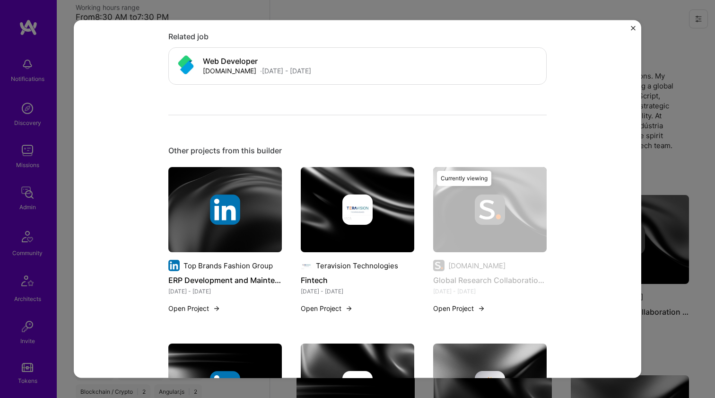
scroll to position [393, 0]
